Goal: Task Accomplishment & Management: Manage account settings

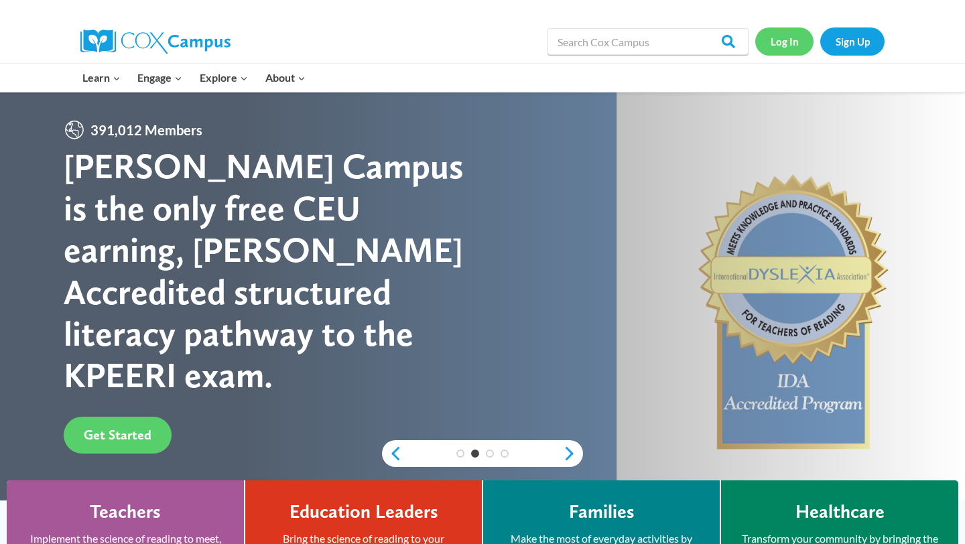
click at [771, 40] on link "Log In" at bounding box center [784, 40] width 58 height 27
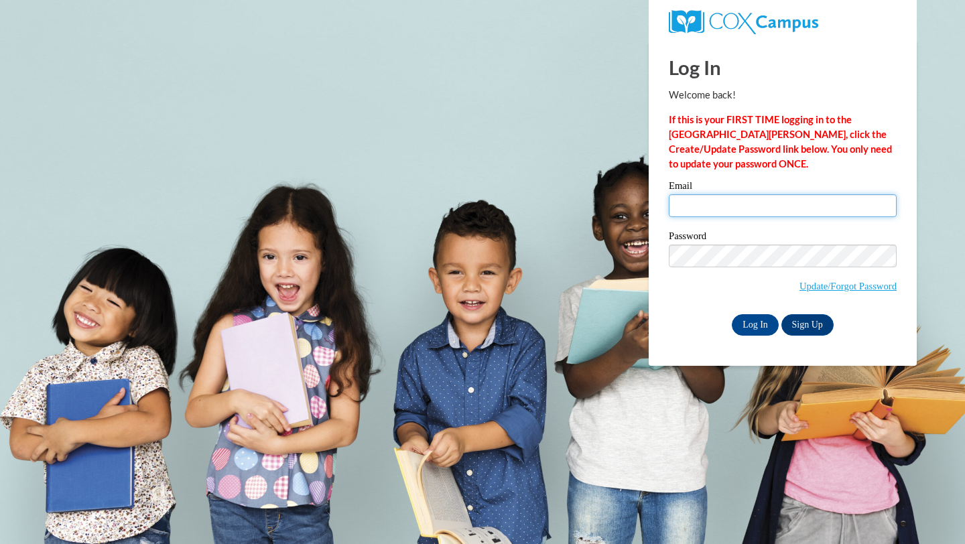
click at [761, 198] on input "Email" at bounding box center [783, 205] width 228 height 23
type input "[EMAIL_ADDRESS][DOMAIN_NAME]"
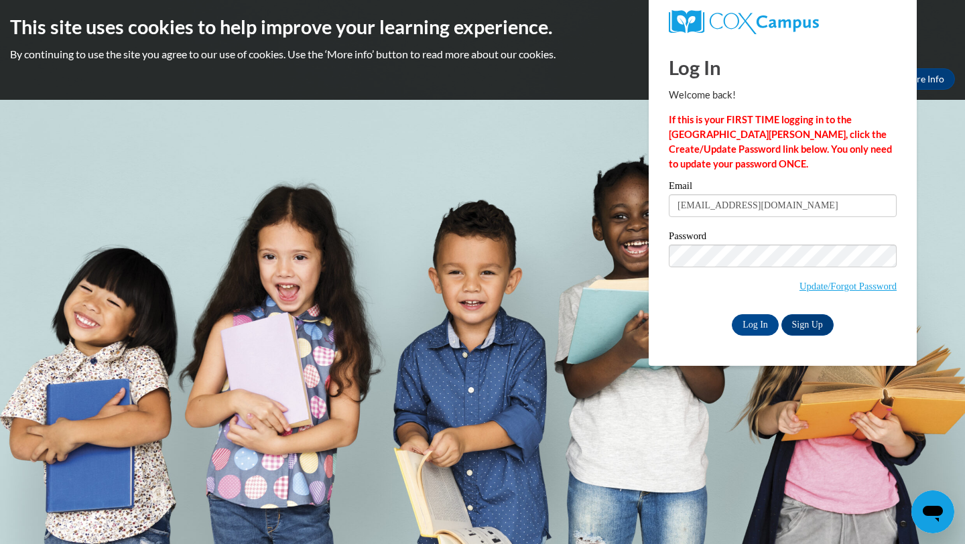
click at [777, 180] on div "Log In Welcome back! If this is your FIRST TIME logging in to the [GEOGRAPHIC_D…" at bounding box center [783, 187] width 228 height 295
click at [748, 279] on span "Update/Forgot Password" at bounding box center [783, 273] width 228 height 56
click at [760, 330] on input "Log In" at bounding box center [755, 324] width 47 height 21
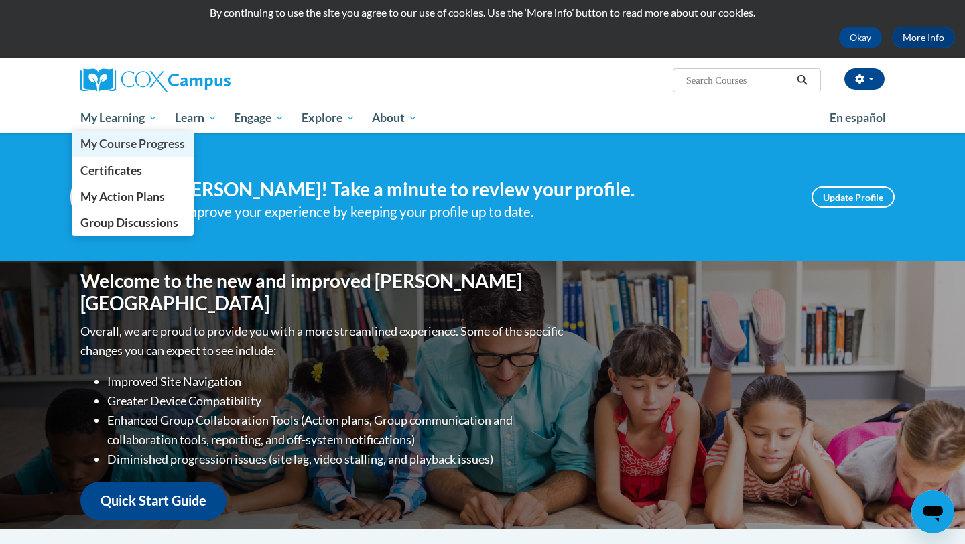
scroll to position [50, 0]
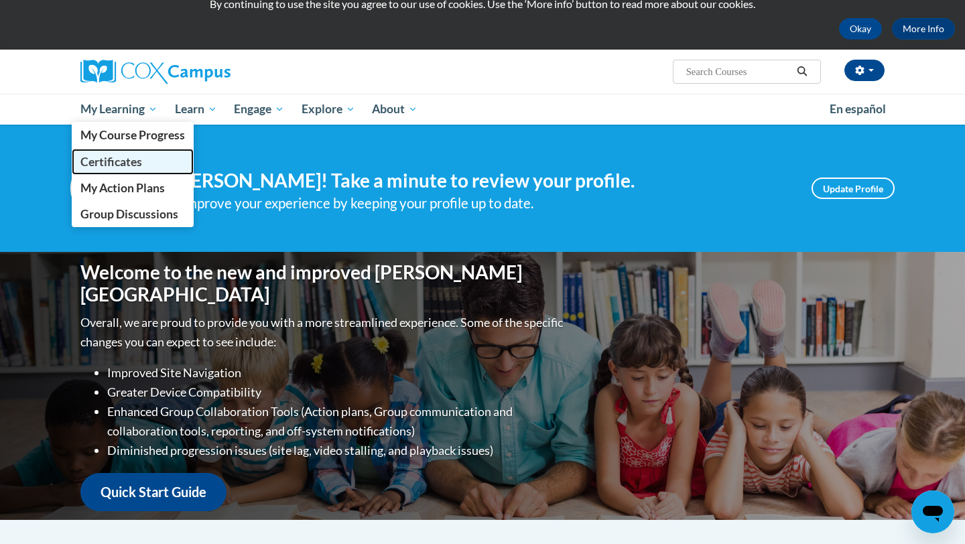
click at [131, 169] on link "Certificates" at bounding box center [133, 162] width 122 height 26
